Goal: Find specific page/section: Find specific page/section

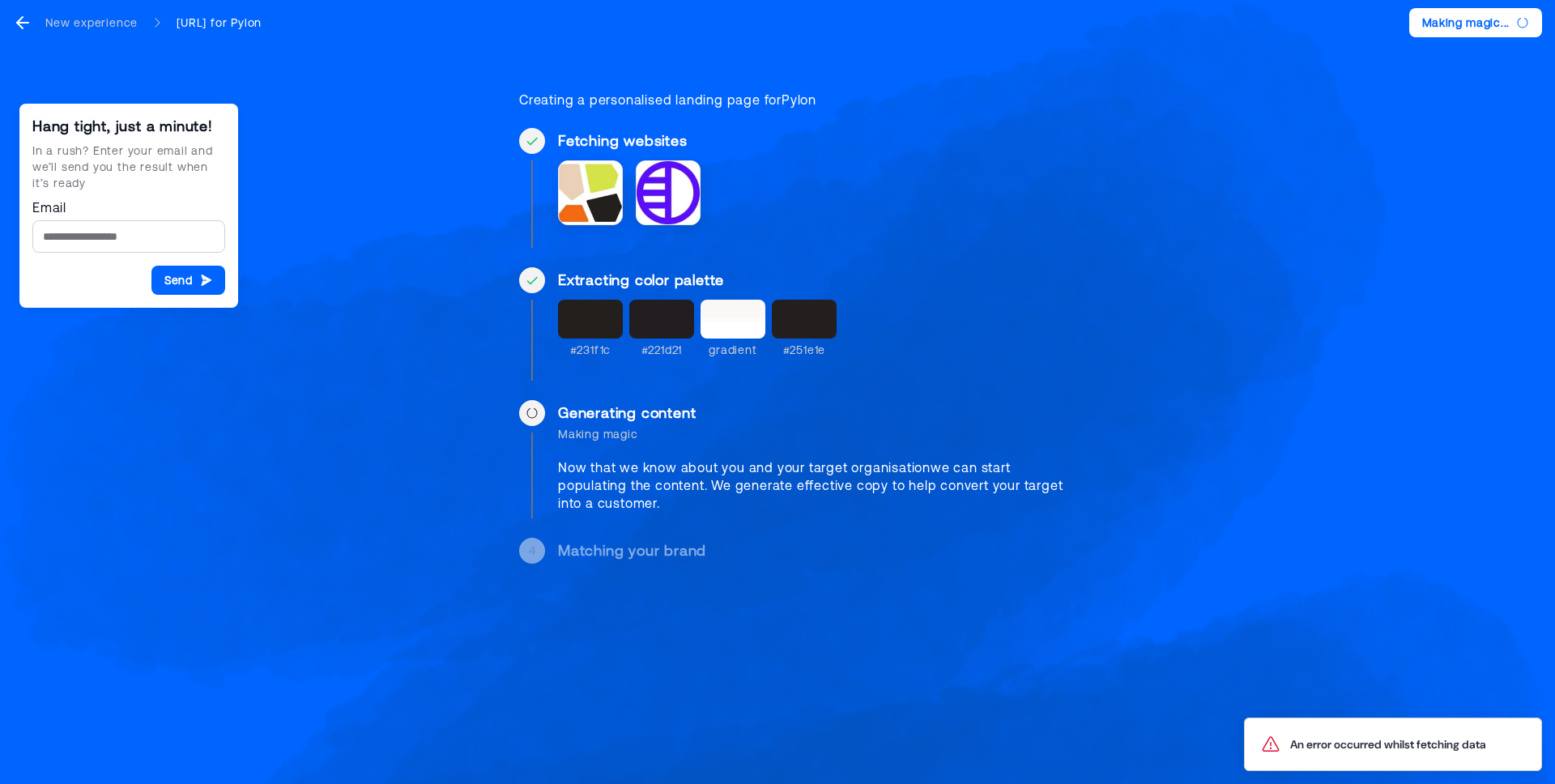
click at [584, 341] on div "#231f1c" at bounding box center [591, 349] width 41 height 16
copy div "231f1c"
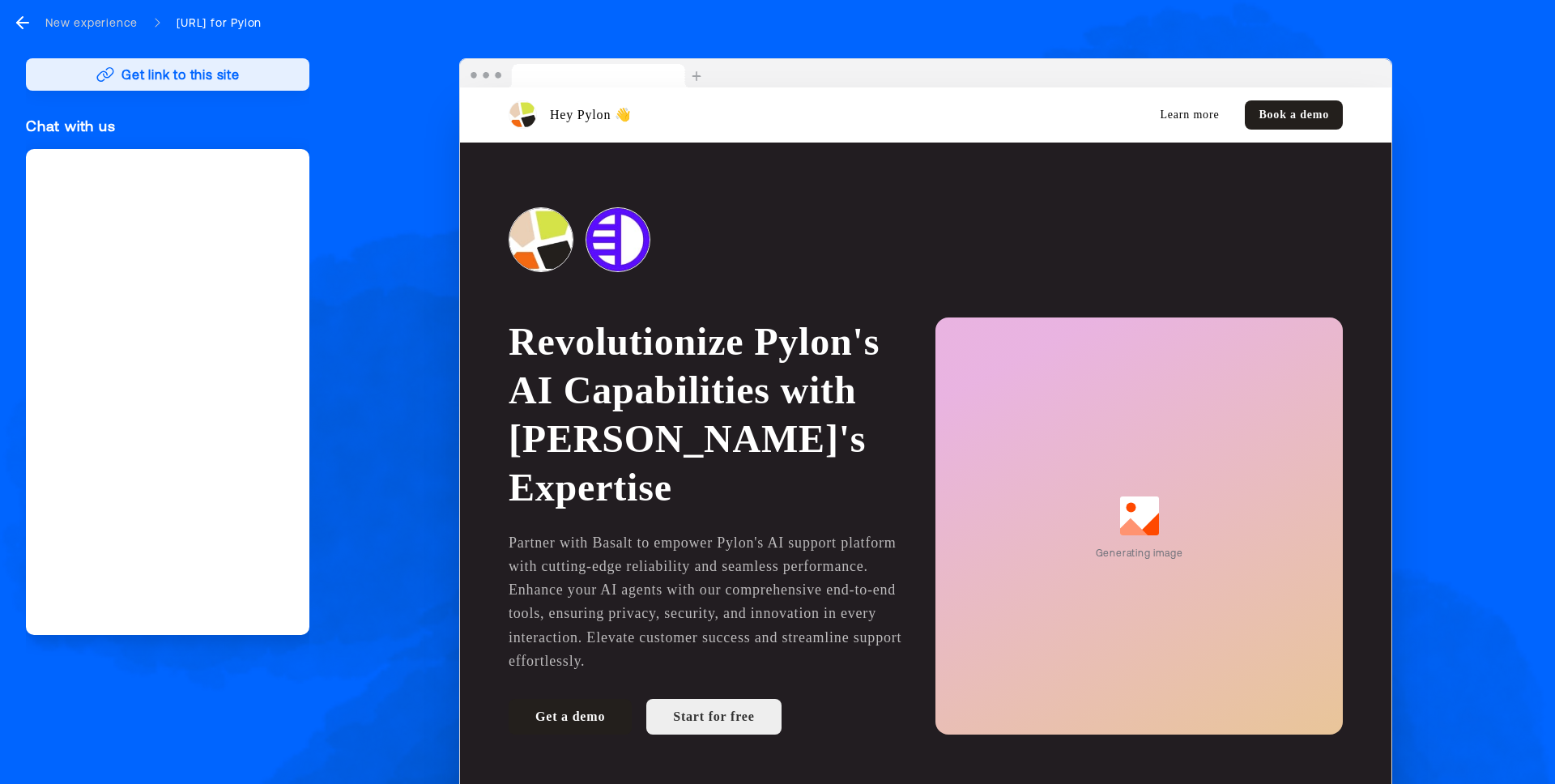
click at [279, 75] on button "Get link to this site" at bounding box center [168, 75] width 284 height 33
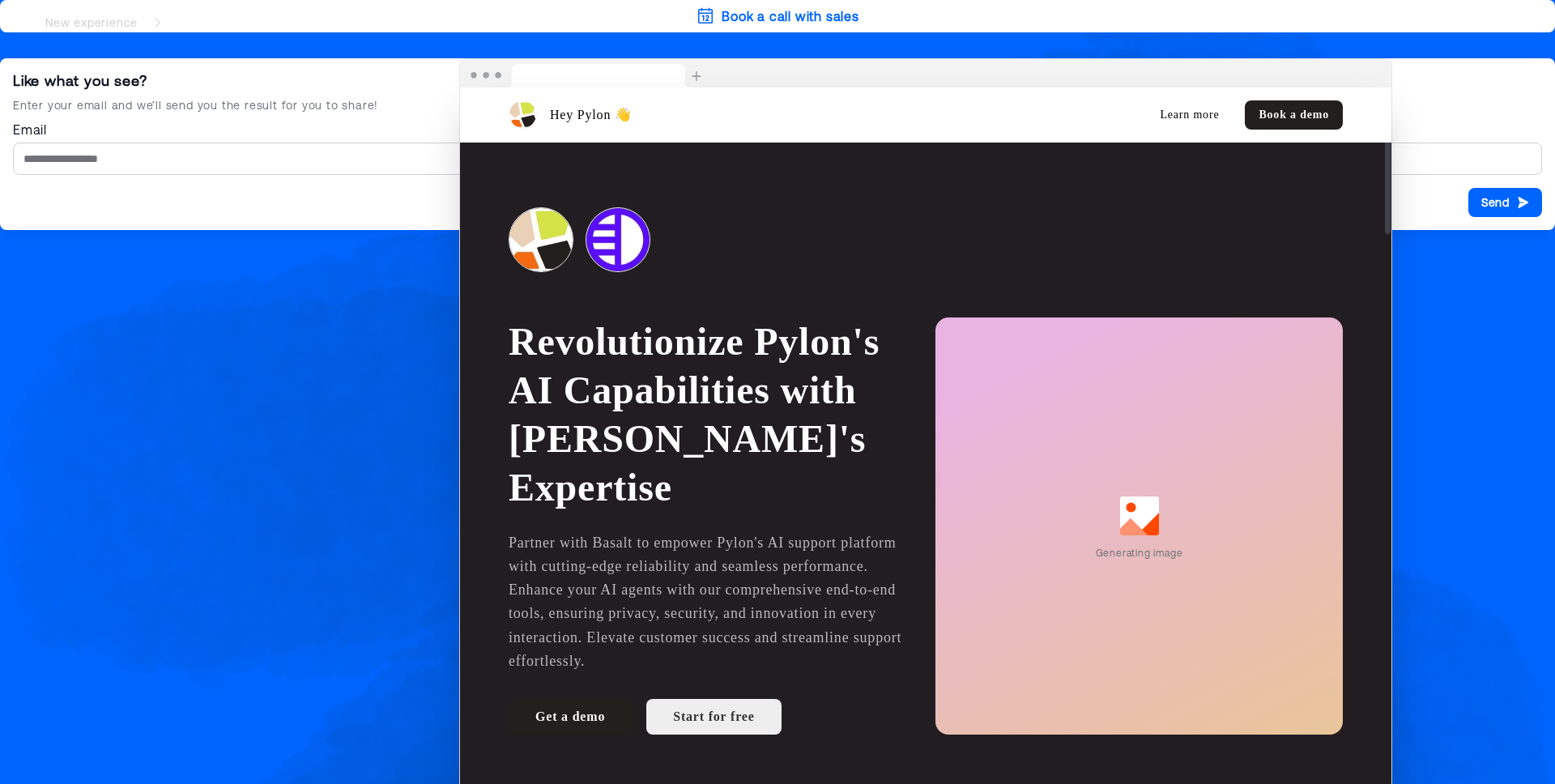
drag, startPoint x: 815, startPoint y: 93, endPoint x: 772, endPoint y: 191, distance: 107.0
click at [315, 253] on div "Book a call with sales Like what you see? Enter your email and we’ll send you t…" at bounding box center [778, 392] width 1555 height 784
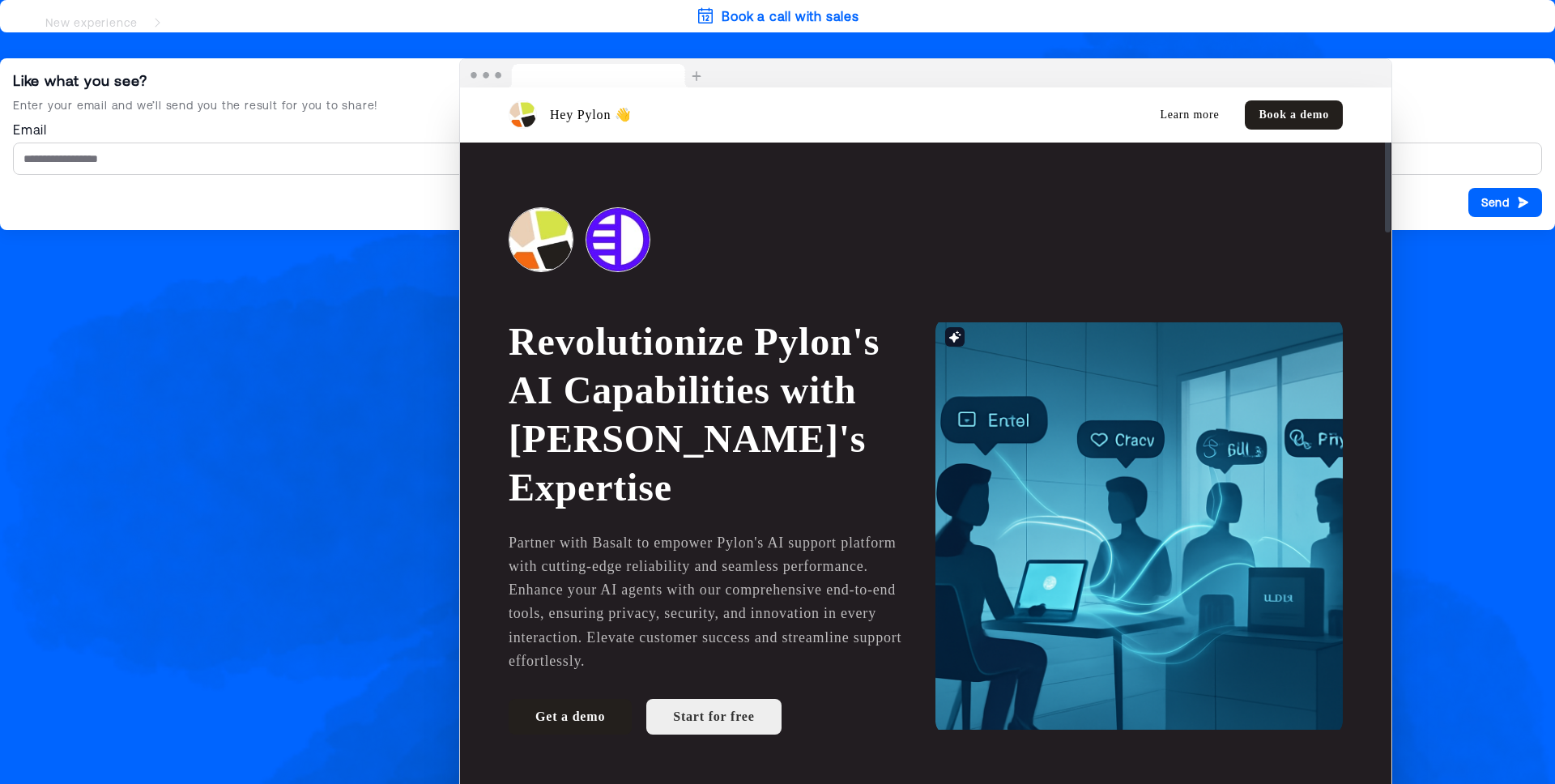
click at [218, 280] on div "Book a call with sales Like what you see? Enter your email and we’ll send you t…" at bounding box center [778, 392] width 1555 height 784
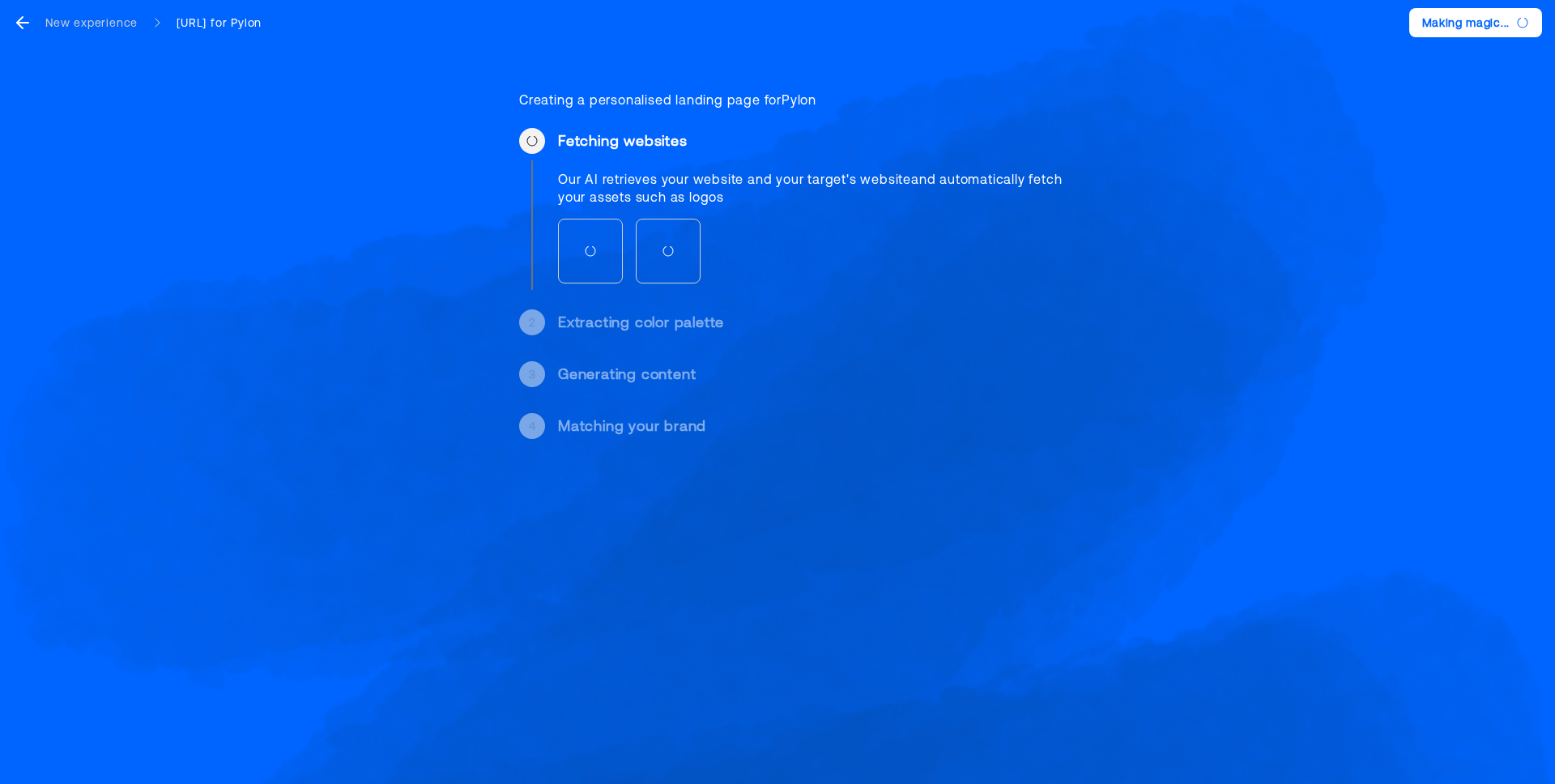
click at [22, 24] on icon "go back" at bounding box center [22, 22] width 20 height 20
